Goal: Find specific page/section: Find specific page/section

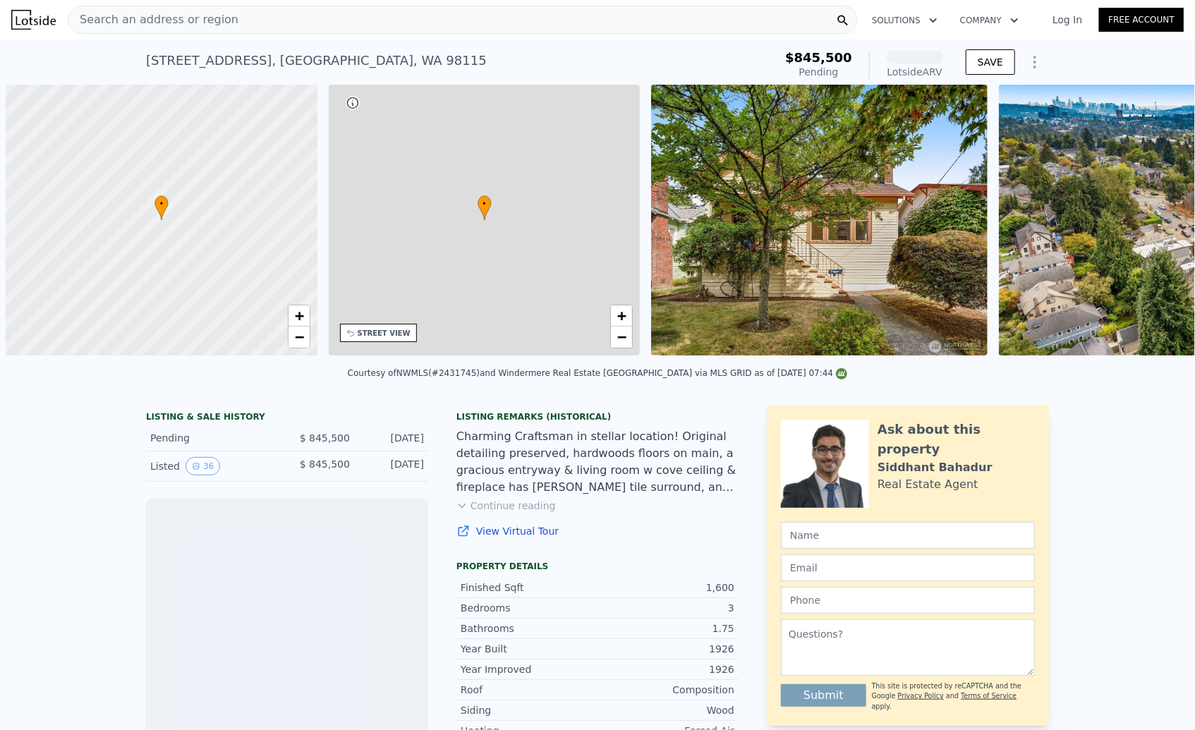
scroll to position [0, 6]
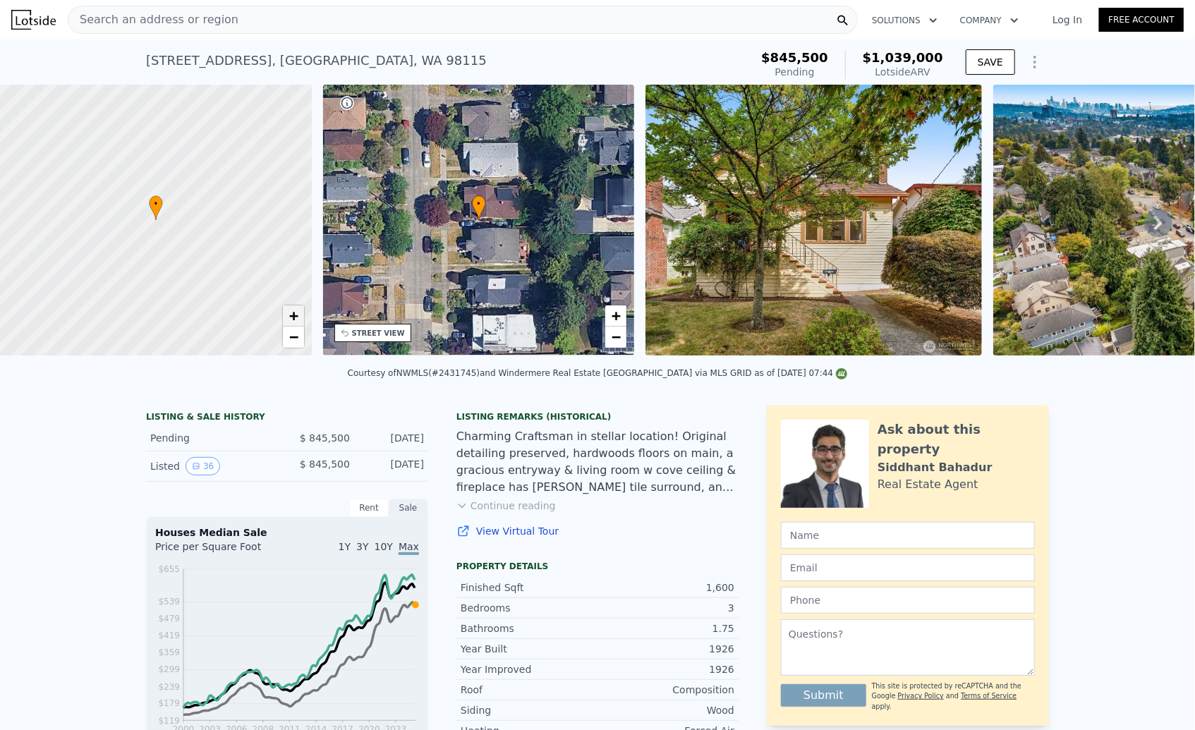
click at [288, 313] on span "+" at bounding box center [292, 316] width 9 height 18
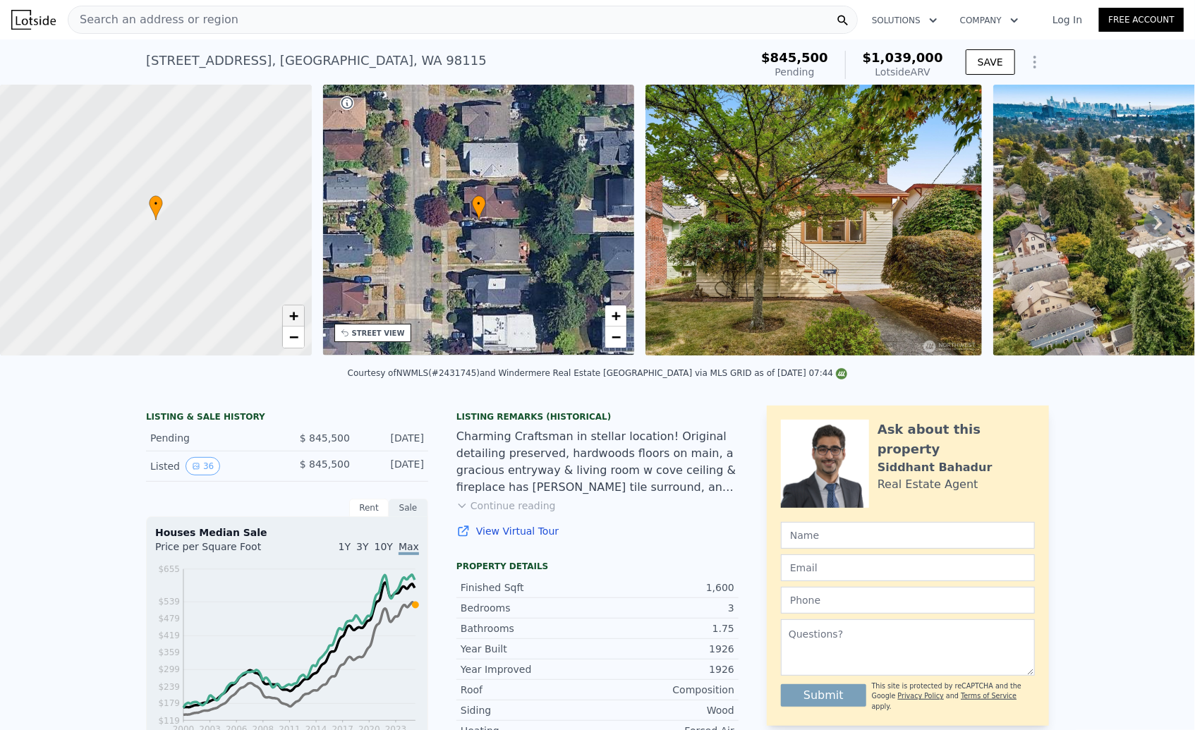
click at [288, 313] on span "+" at bounding box center [292, 316] width 9 height 18
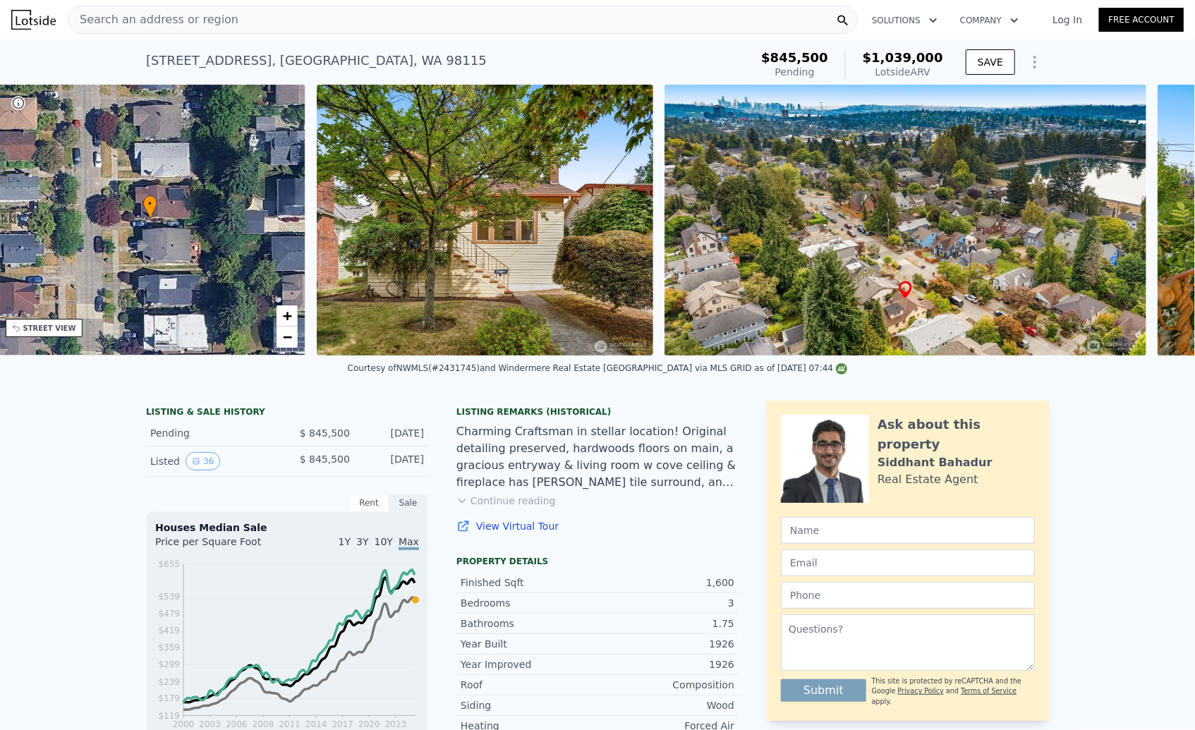
scroll to position [0, 328]
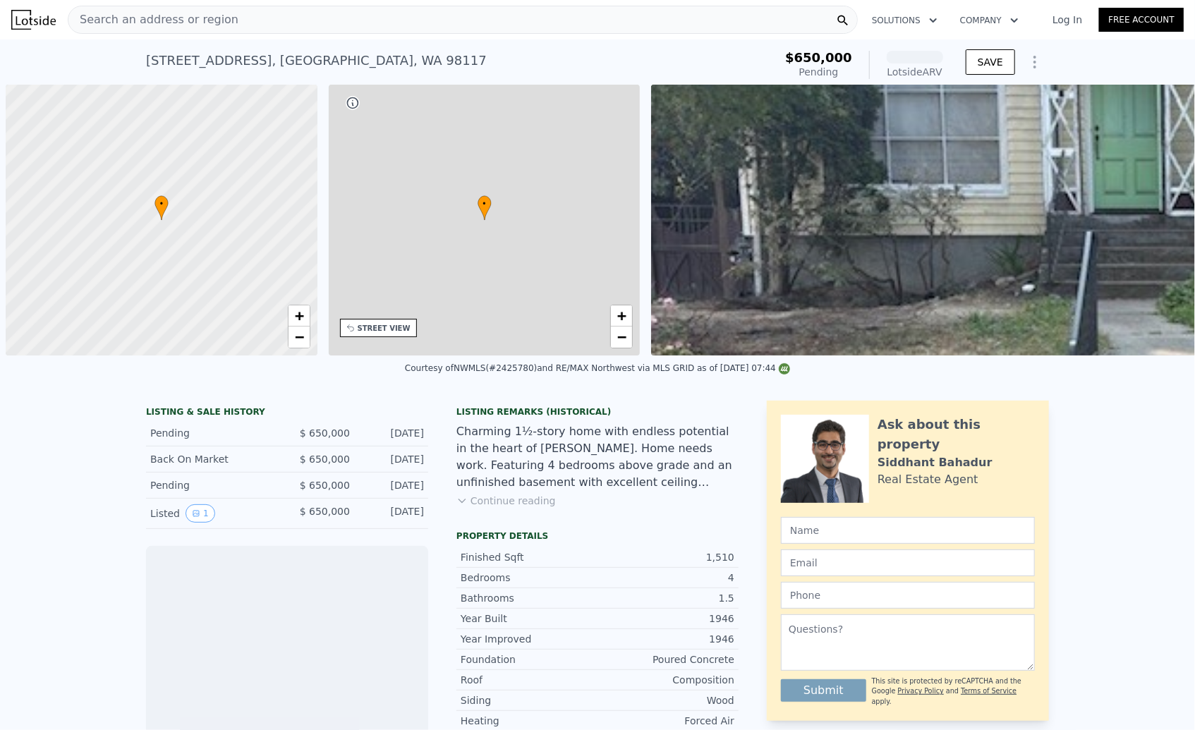
scroll to position [0, 6]
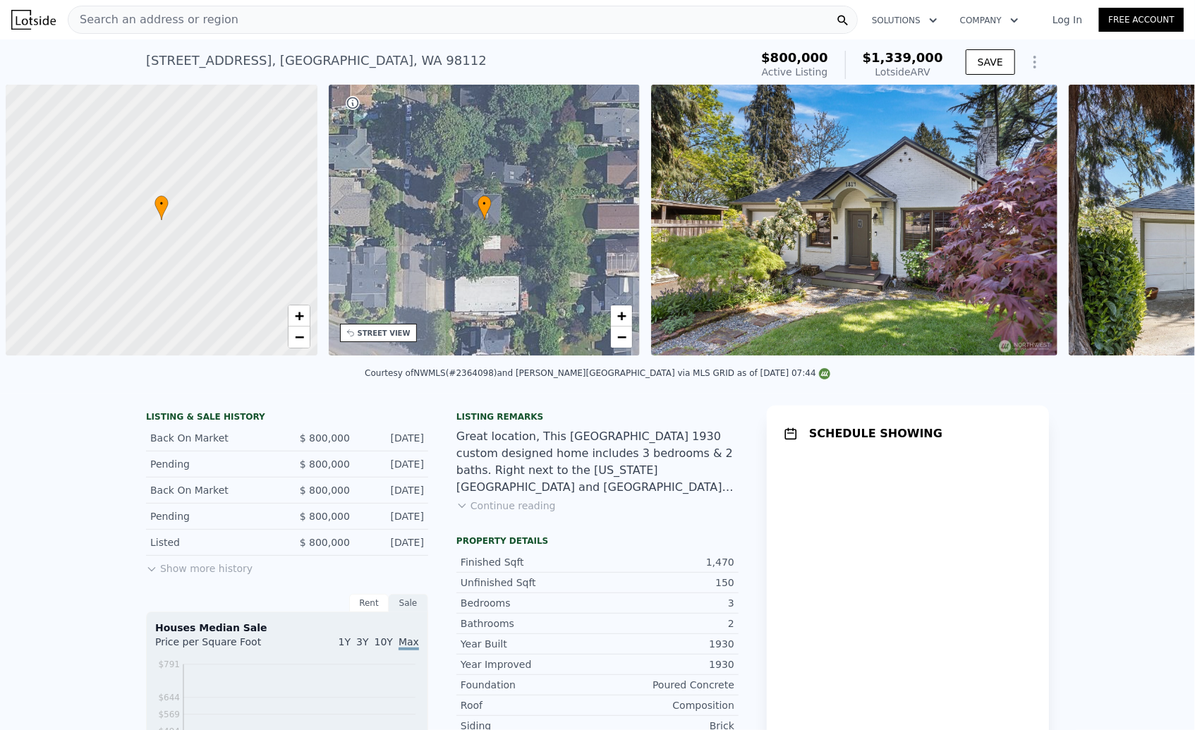
scroll to position [0, 6]
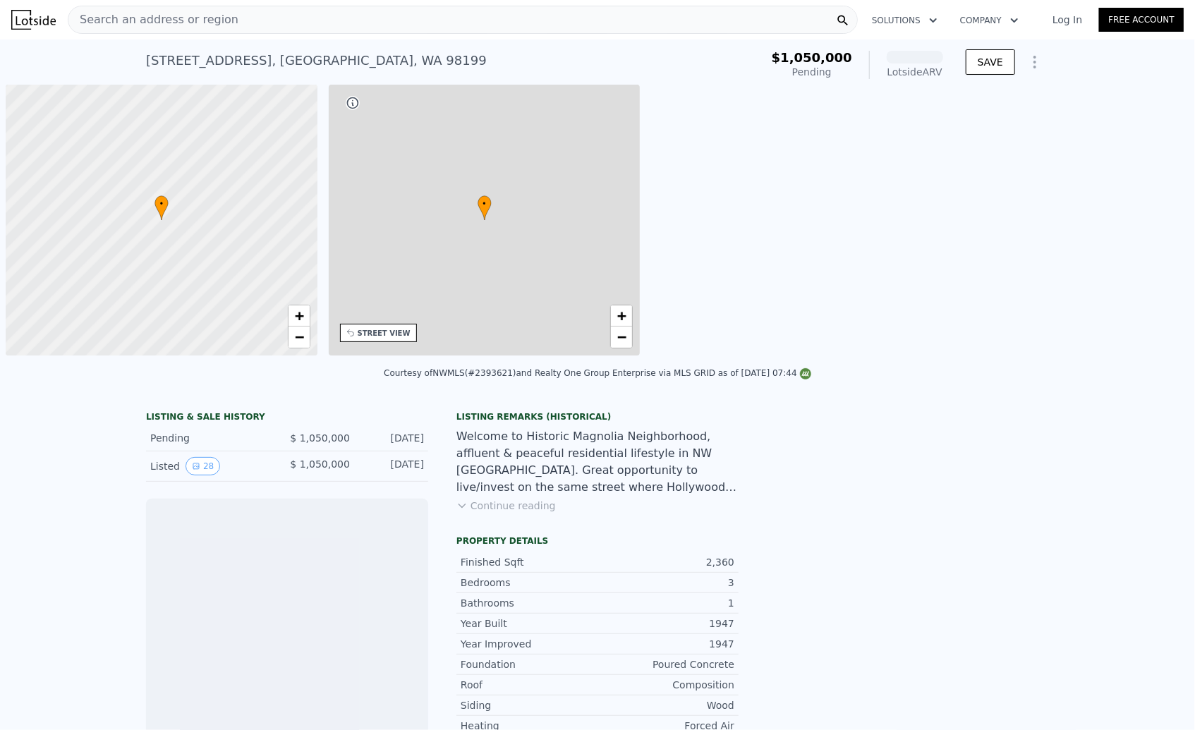
scroll to position [0, 6]
